Goal: Task Accomplishment & Management: Complete application form

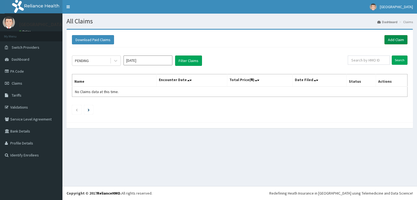
click at [399, 40] on link "Add Claim" at bounding box center [396, 39] width 23 height 9
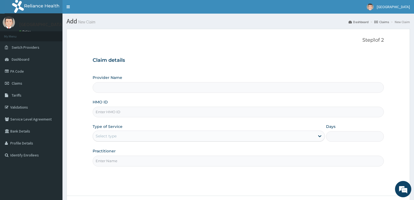
type input "[GEOGRAPHIC_DATA]"
click at [106, 111] on input "HMO ID" at bounding box center [238, 111] width 291 height 11
paste input "SRH/10134/B"
type input "SRH/10134/B"
click at [107, 137] on div "Select type" at bounding box center [106, 135] width 21 height 5
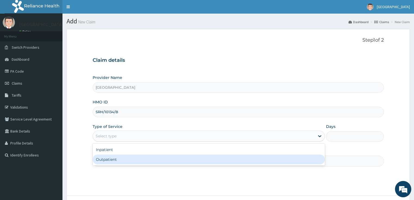
click at [102, 162] on div "Outpatient" at bounding box center [209, 159] width 232 height 10
type input "1"
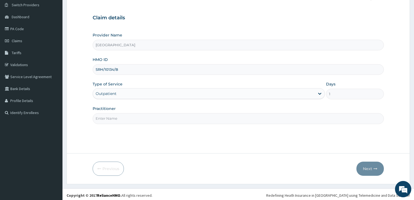
scroll to position [44, 0]
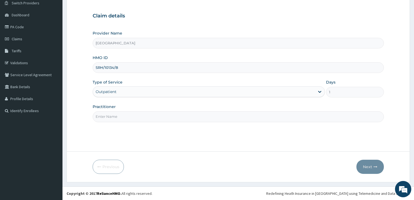
click at [106, 115] on input "Practitioner" at bounding box center [238, 116] width 291 height 11
type input "DR OPEYEMI"
click at [368, 167] on button "Next" at bounding box center [369, 166] width 27 height 14
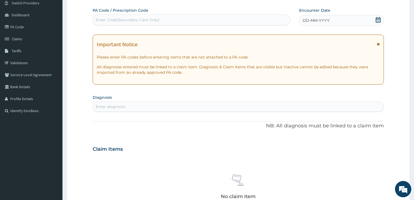
scroll to position [0, 0]
click at [133, 18] on div "Enter Code(Secondary Care Only)" at bounding box center [128, 19] width 64 height 5
paste input "SRH/10134/B"
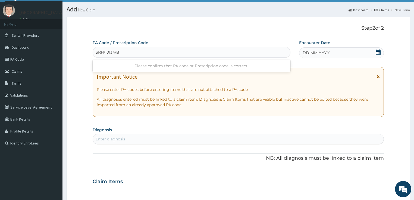
scroll to position [23, 0]
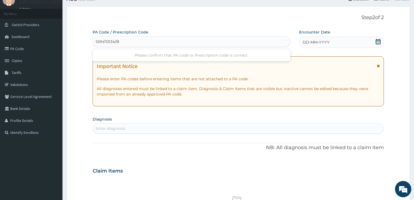
type input "SRH/10134/B"
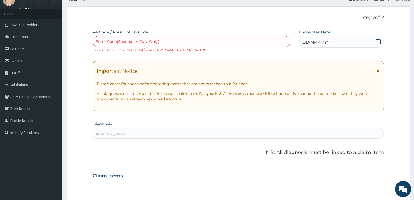
paste input "PA/35F9F0"
type input "PA/35F9F0"
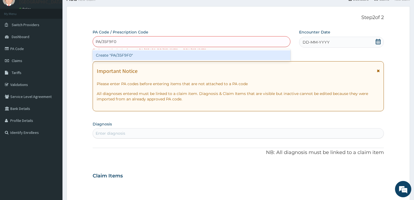
click at [115, 55] on div "Create "PA/35F9F0"" at bounding box center [192, 55] width 198 height 10
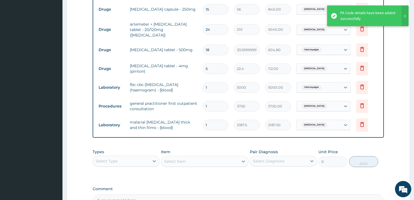
scroll to position [190, 0]
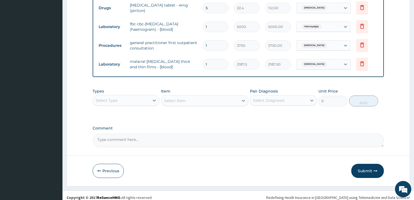
drag, startPoint x: 362, startPoint y: 169, endPoint x: 304, endPoint y: 143, distance: 63.5
click at [362, 168] on button "Submit" at bounding box center [367, 171] width 33 height 14
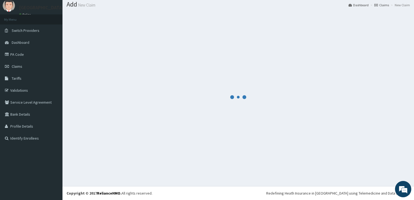
scroll to position [17, 0]
